Goal: Task Accomplishment & Management: Manage account settings

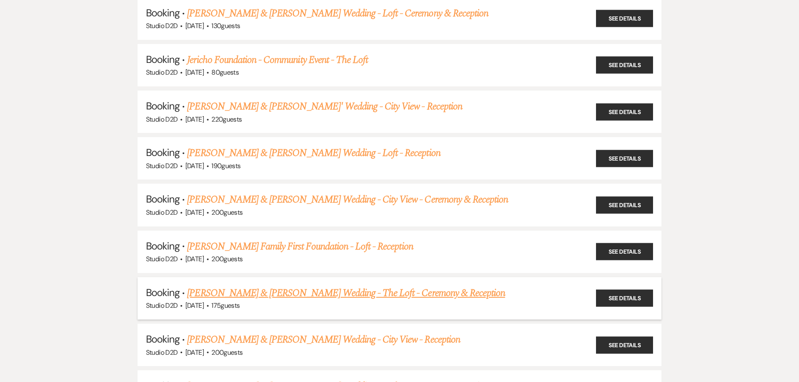
scroll to position [126, 0]
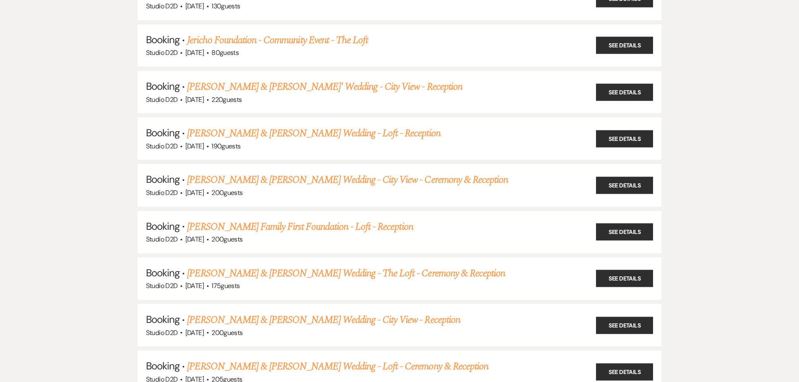
click at [262, 228] on link "[PERSON_NAME] Family First Foundation - Loft - Reception" at bounding box center [300, 226] width 226 height 15
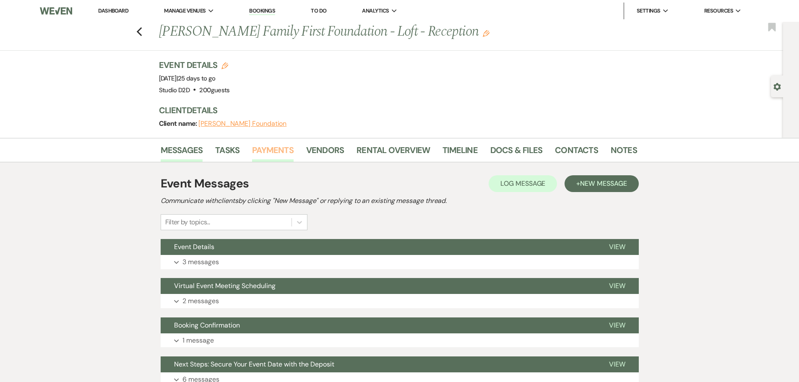
click at [268, 152] on link "Payments" at bounding box center [273, 152] width 42 height 18
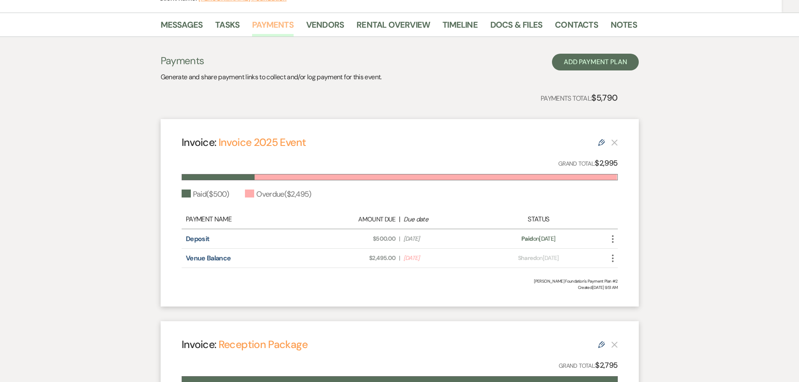
scroll to position [126, 0]
click at [612, 259] on icon "More" at bounding box center [613, 258] width 10 height 10
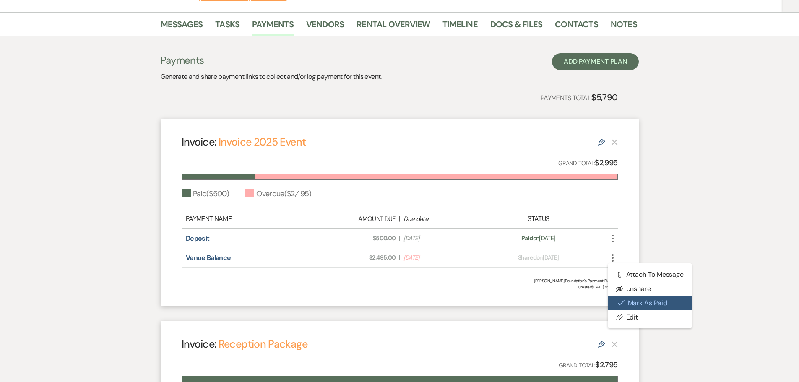
click at [639, 303] on button "Check [PERSON_NAME] [PERSON_NAME] as Paid" at bounding box center [650, 303] width 85 height 14
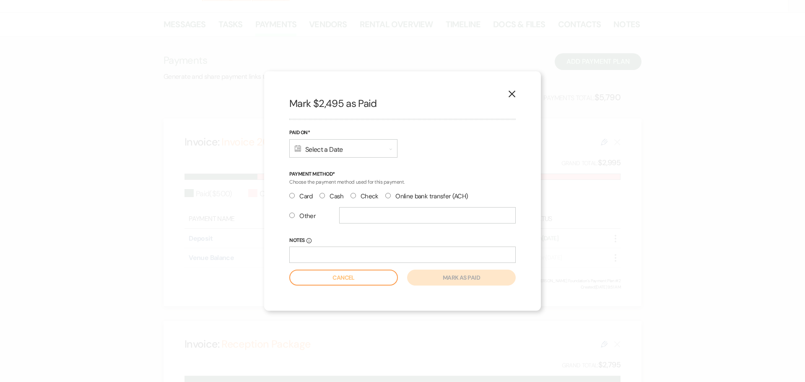
click at [349, 145] on div "Calendar Select a Date Expand" at bounding box center [343, 148] width 108 height 18
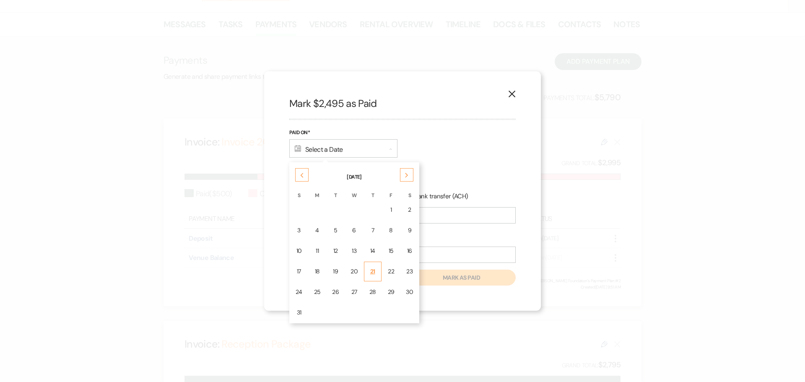
click at [372, 273] on div "21" at bounding box center [373, 271] width 7 height 9
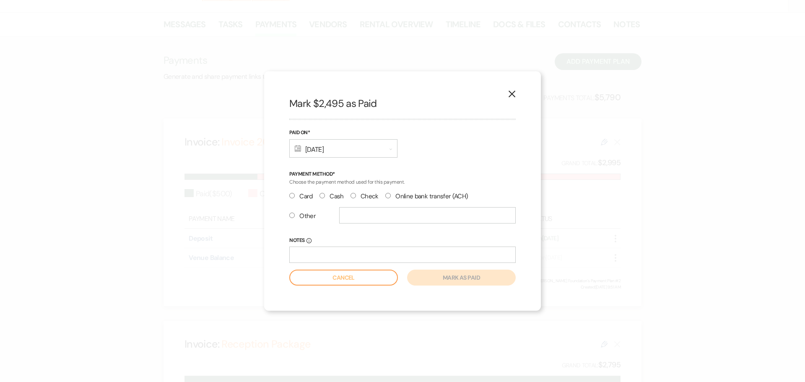
click at [360, 198] on label "Check" at bounding box center [365, 196] width 28 height 11
click at [356, 198] on input "Check" at bounding box center [353, 195] width 5 height 5
radio input "true"
click at [430, 279] on button "Mark as paid" at bounding box center [461, 278] width 109 height 16
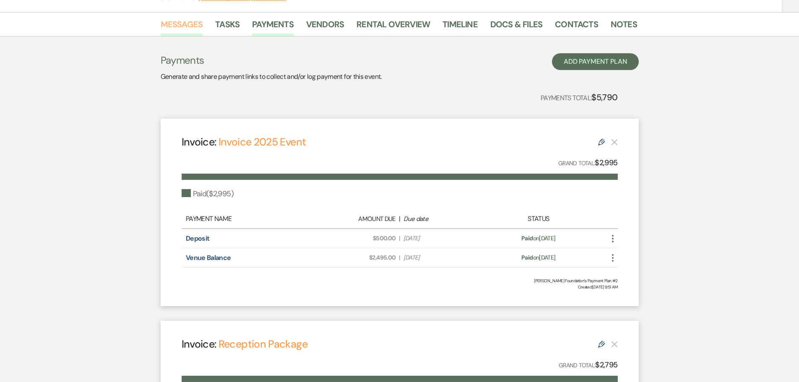
click at [187, 23] on link "Messages" at bounding box center [182, 27] width 42 height 18
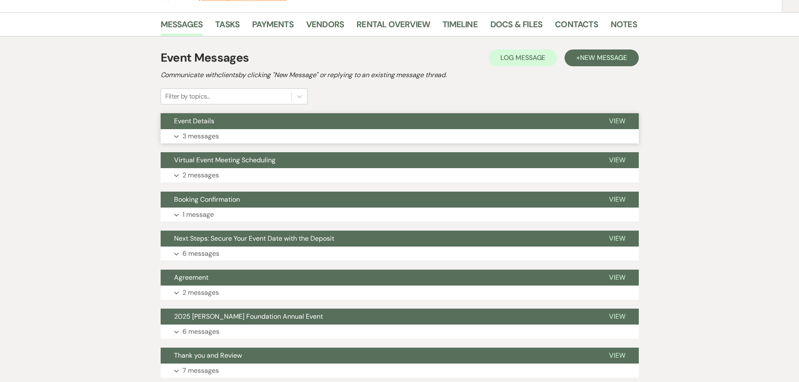
click at [210, 139] on p "3 messages" at bounding box center [200, 136] width 36 height 11
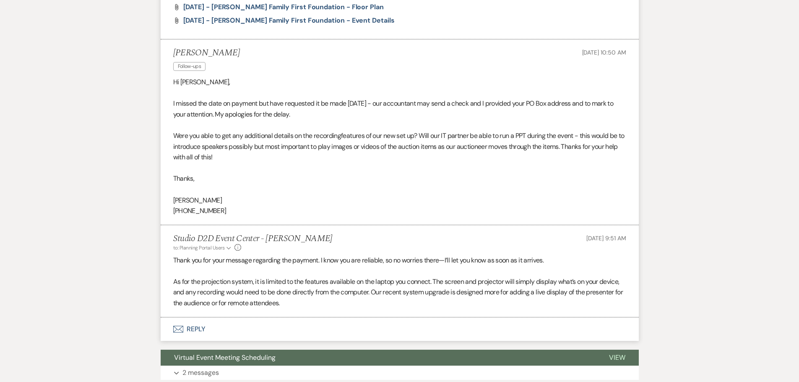
scroll to position [588, 0]
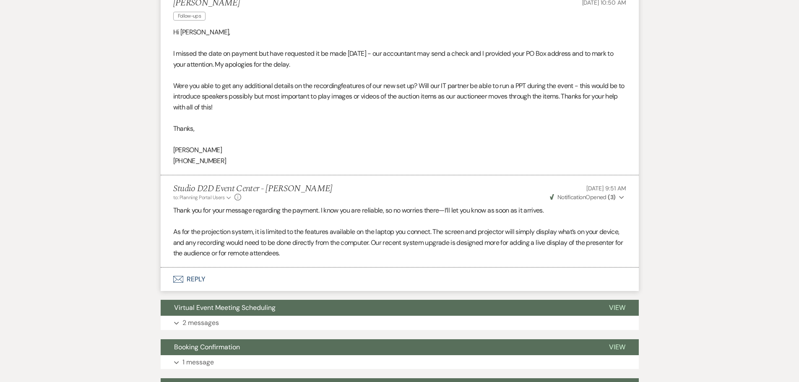
click at [206, 276] on button "Envelope Reply" at bounding box center [400, 279] width 478 height 23
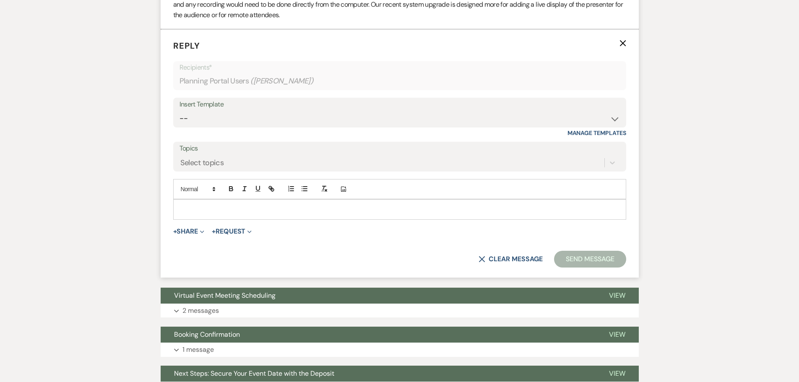
scroll to position [835, 0]
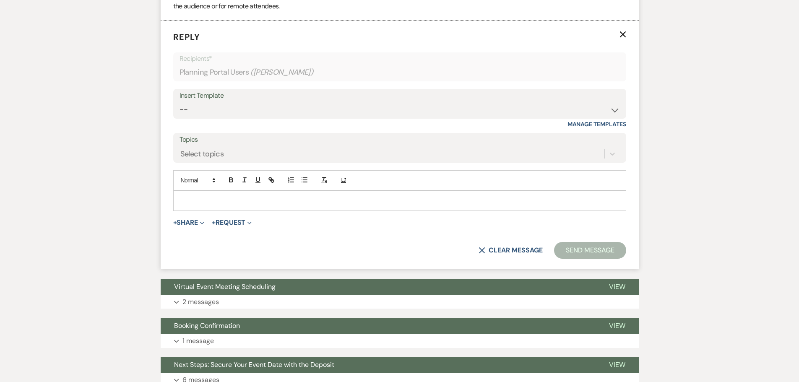
click at [259, 206] on div at bounding box center [400, 200] width 452 height 19
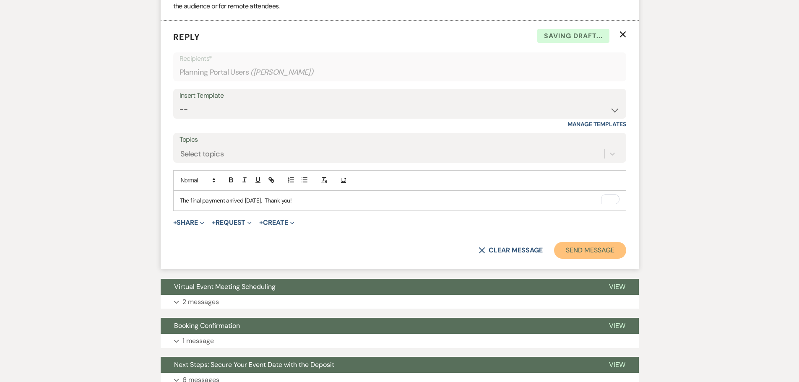
click at [596, 253] on button "Send Message" at bounding box center [590, 250] width 72 height 17
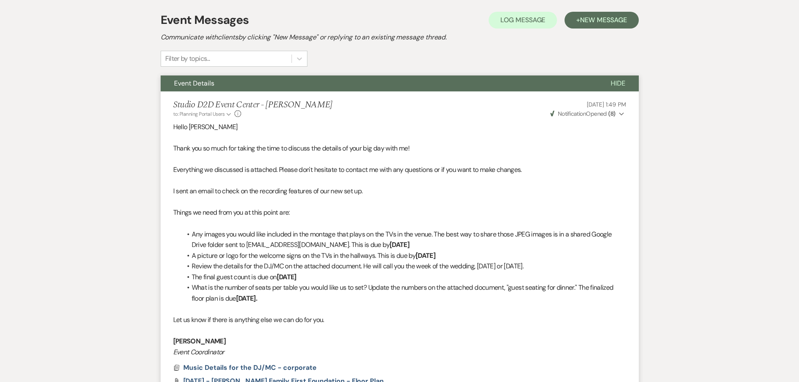
scroll to position [0, 0]
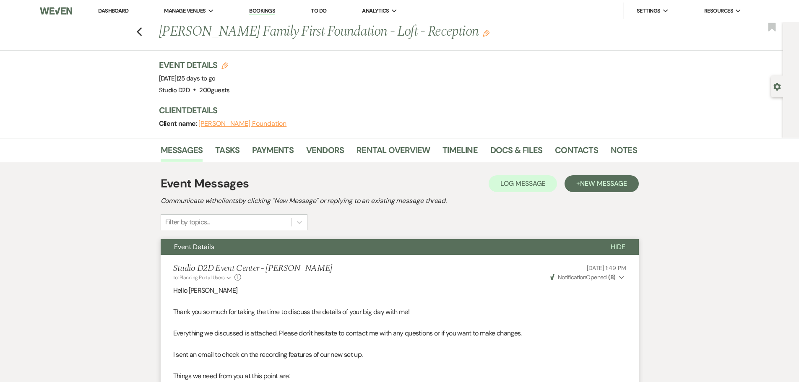
click at [108, 11] on link "Dashboard" at bounding box center [113, 10] width 30 height 7
